Goal: Information Seeking & Learning: Learn about a topic

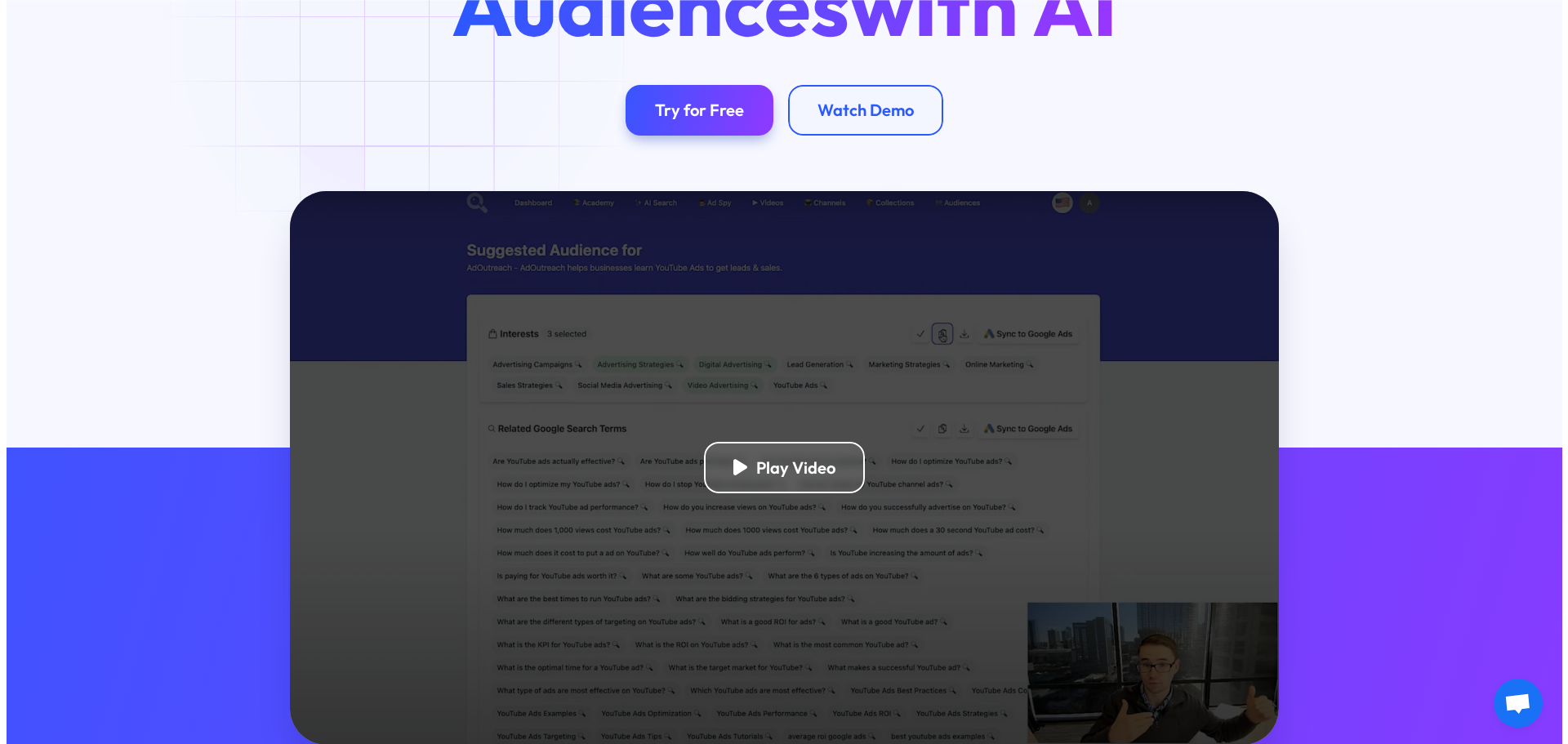
scroll to position [544, 0]
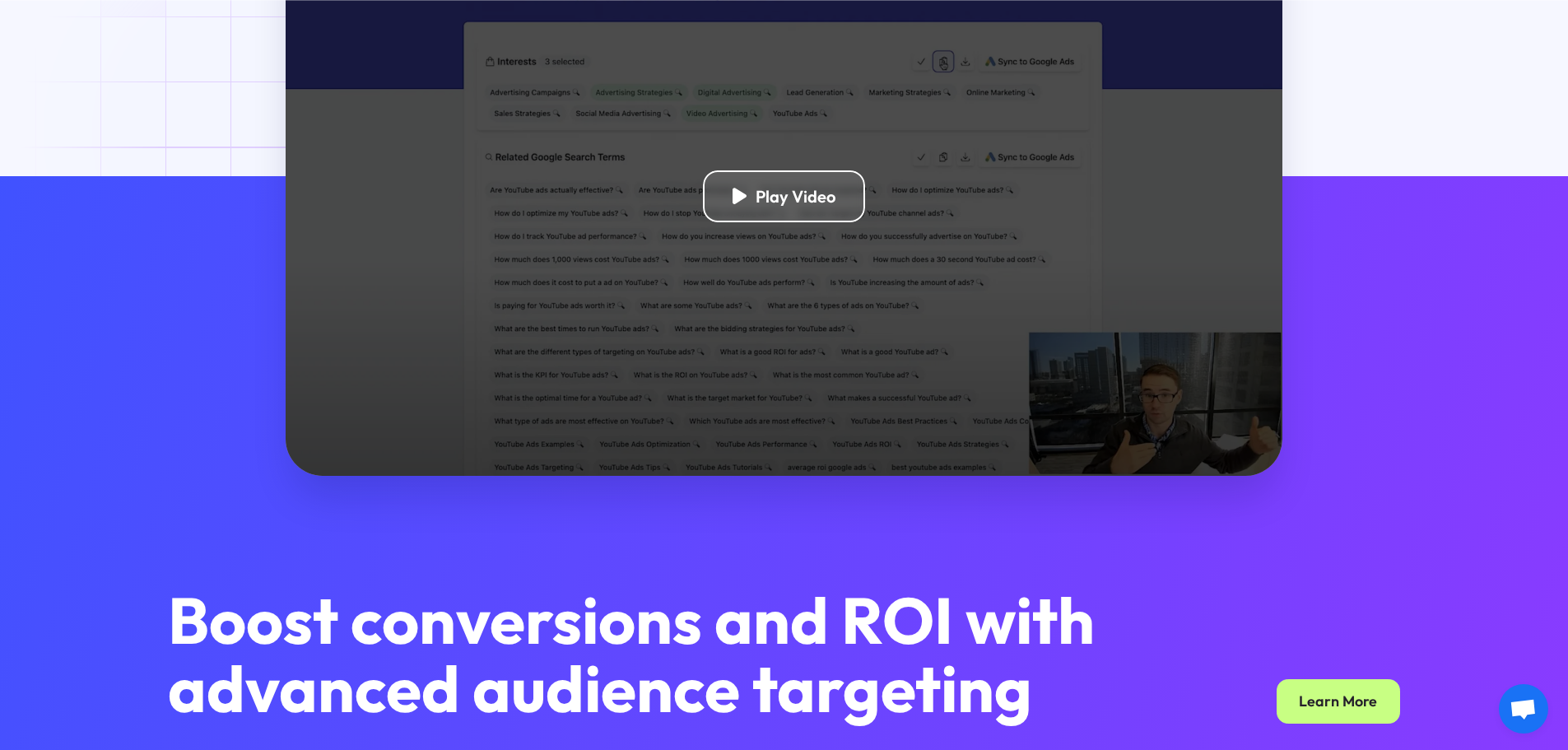
click at [806, 260] on div "Play Video" at bounding box center [784, 197] width 997 height 558
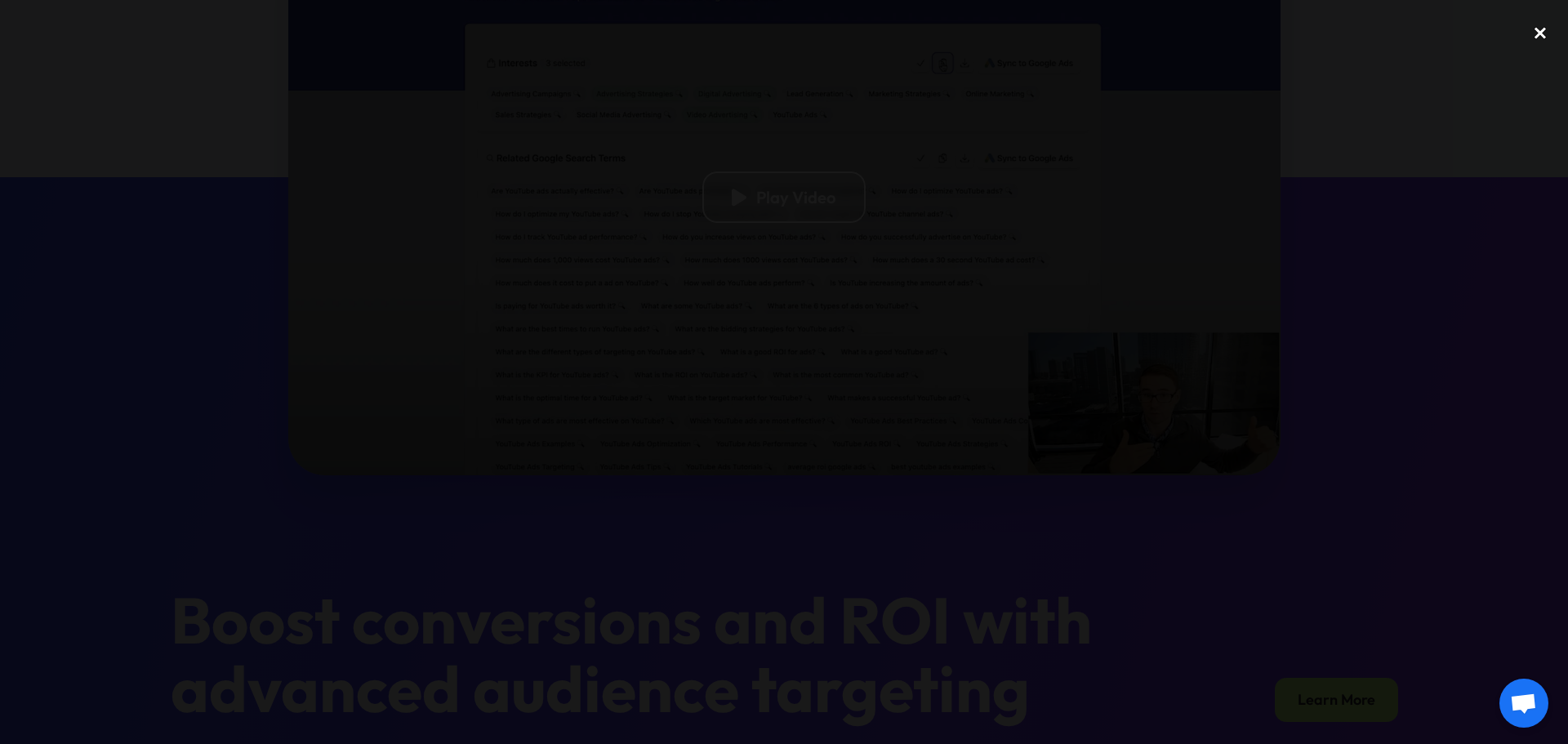
click at [1541, 29] on div "close lightbox" at bounding box center [1540, 33] width 56 height 36
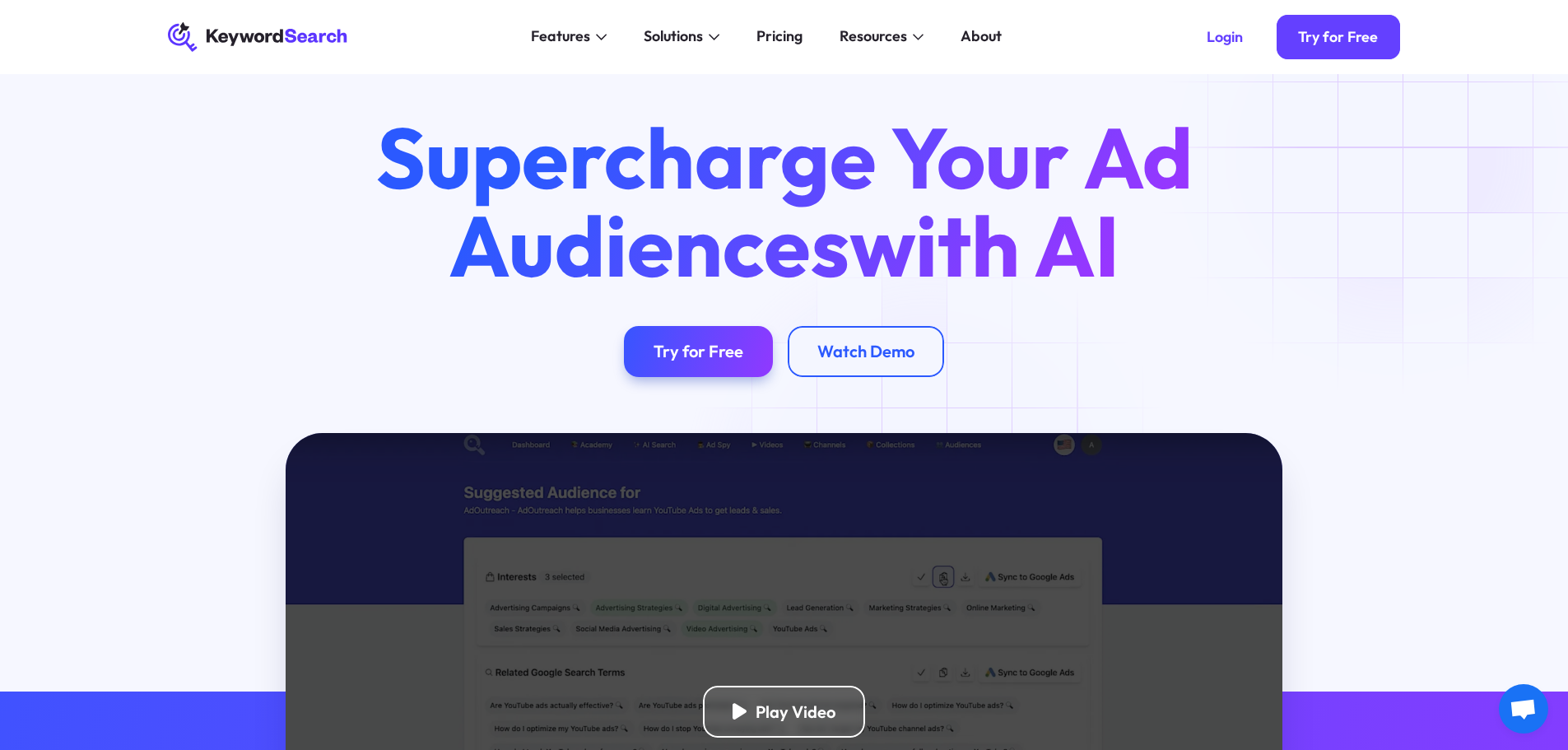
scroll to position [0, 0]
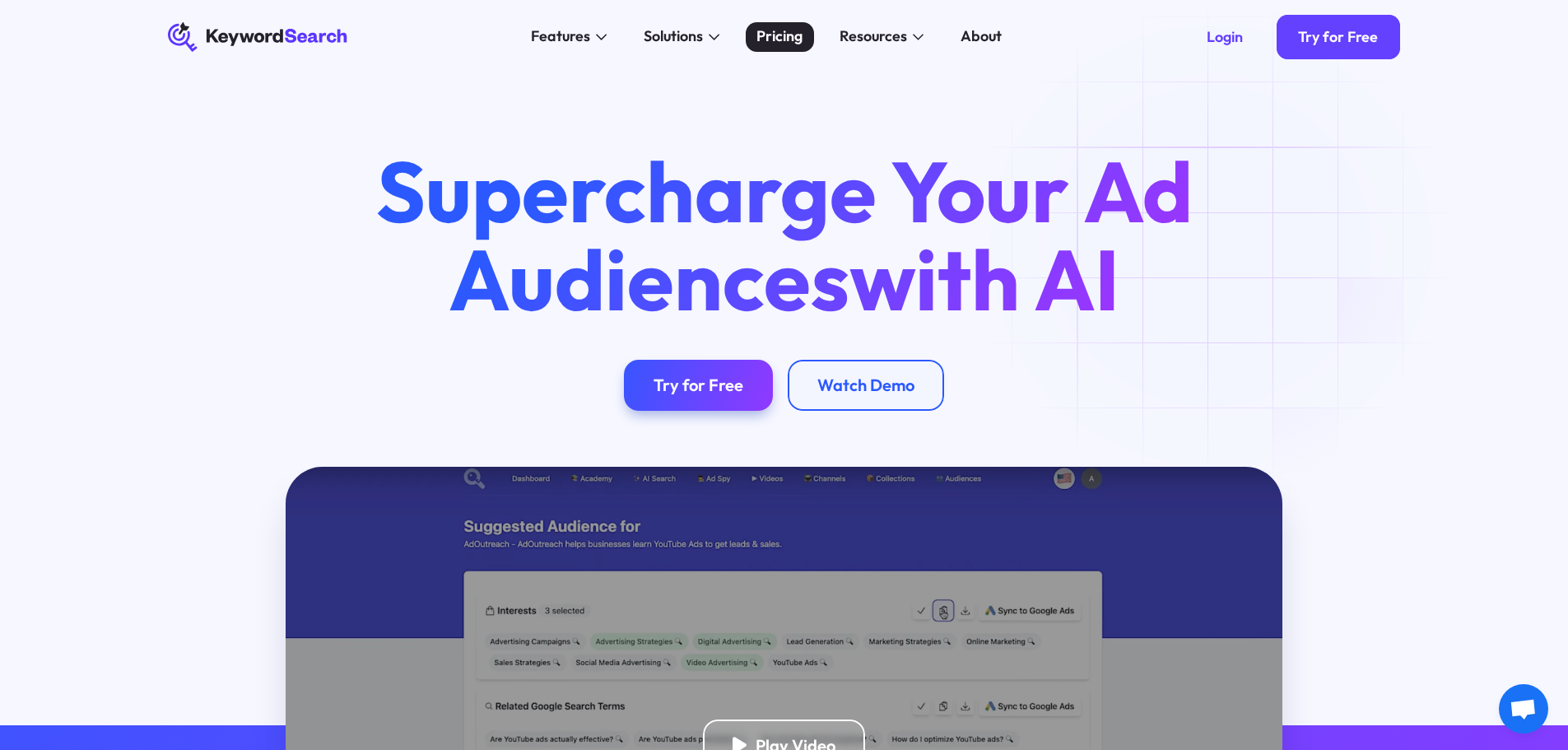
click at [790, 39] on div "Pricing" at bounding box center [780, 36] width 46 height 22
